Goal: Find specific page/section: Find specific page/section

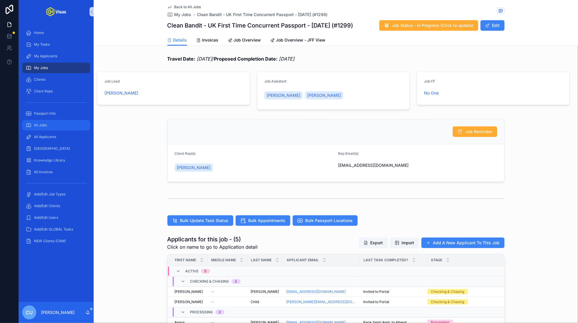
scroll to position [162, 0]
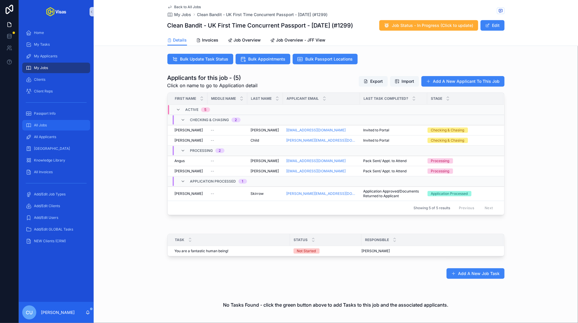
click at [50, 128] on div "All Jobs" at bounding box center [56, 125] width 61 height 9
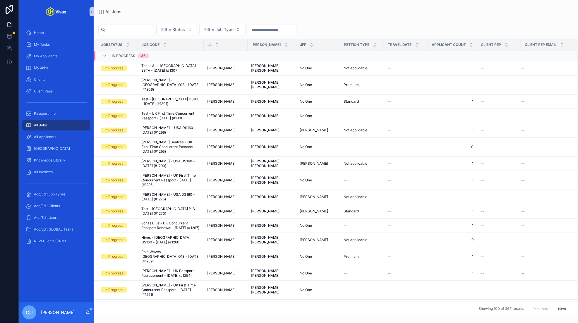
click at [139, 32] on input "scrollable content" at bounding box center [130, 30] width 48 height 8
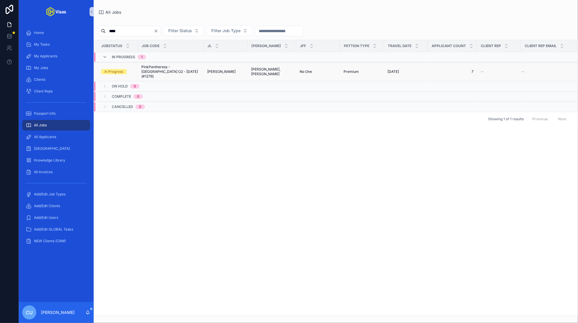
type input "****"
click at [170, 65] on span "PinkPantheress - [GEOGRAPHIC_DATA] O2 - [DATE] (#1276)" at bounding box center [170, 72] width 59 height 14
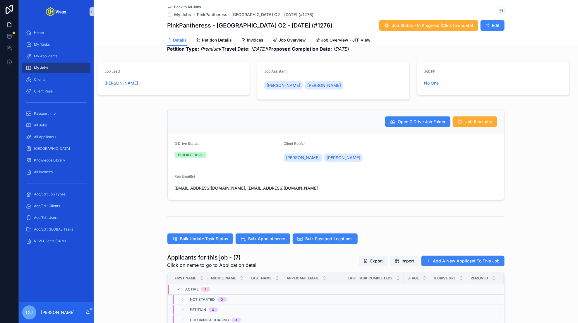
scroll to position [32, 0]
